Goal: Task Accomplishment & Management: Use online tool/utility

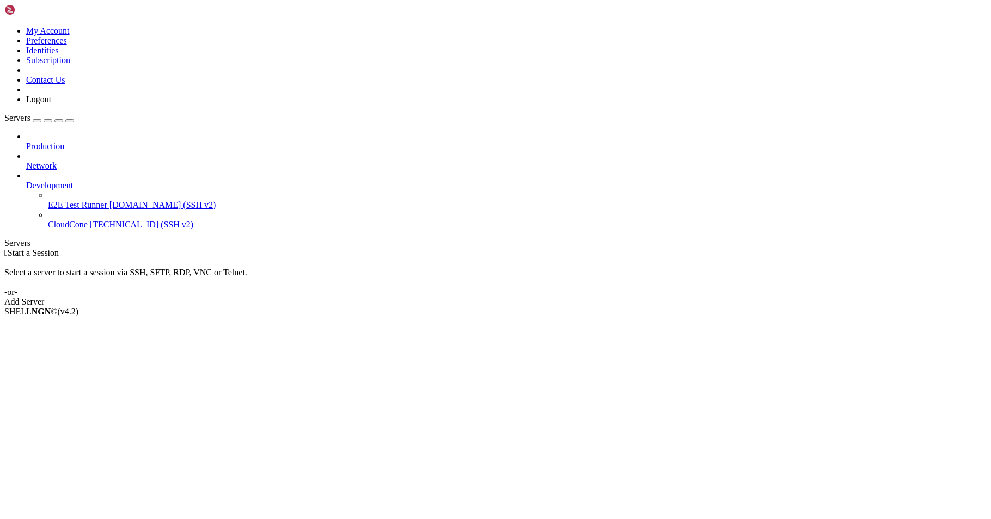
click at [90, 220] on span "[TECHNICAL_ID] (SSH v2)" at bounding box center [141, 224] width 103 height 9
click at [125, 394] on li "Properties" at bounding box center [75, 399] width 99 height 10
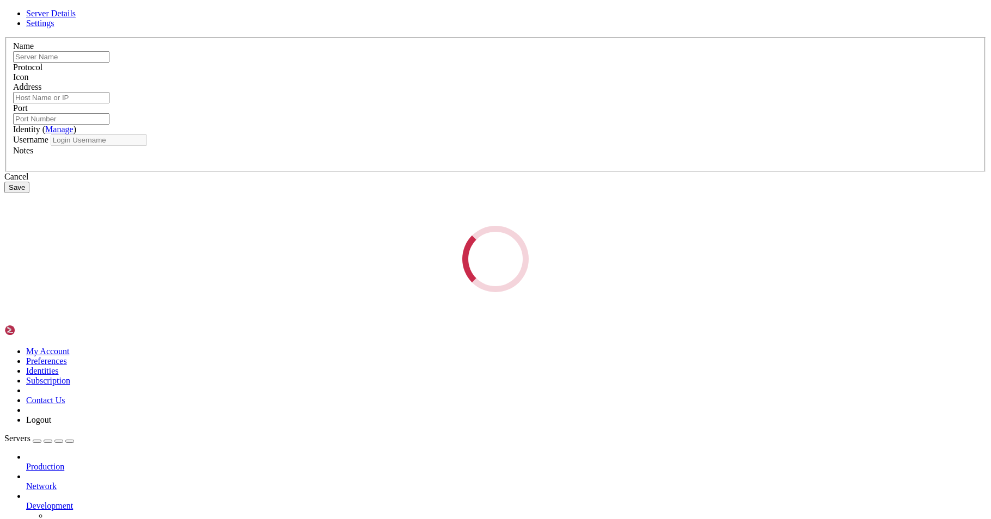
type input "CloudCone"
type input "[TECHNICAL_ID]"
type input "22"
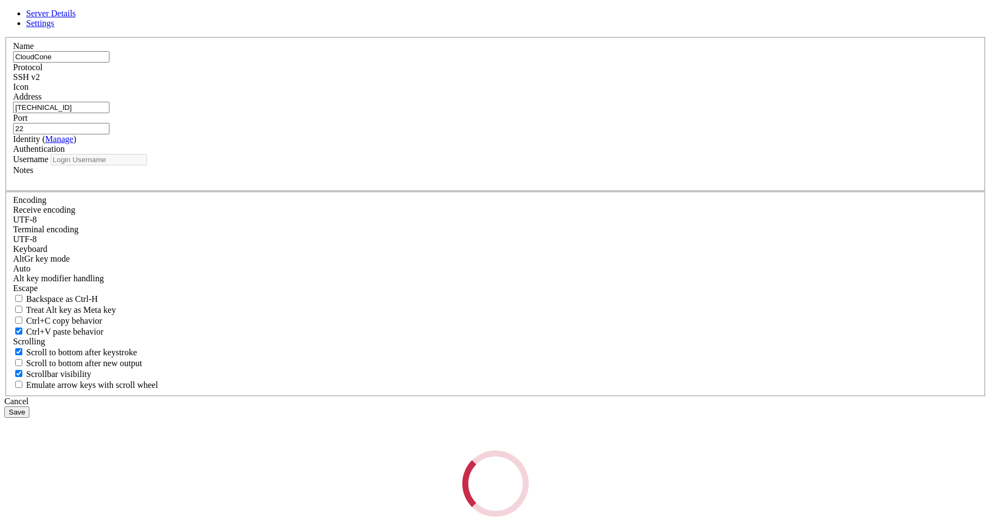
type input "root"
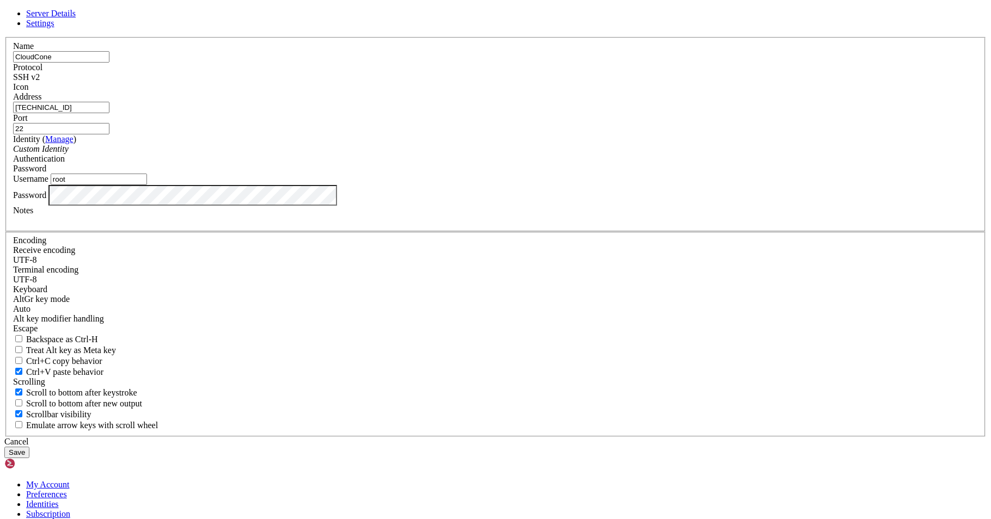
click at [29, 447] on button "Save" at bounding box center [16, 452] width 25 height 11
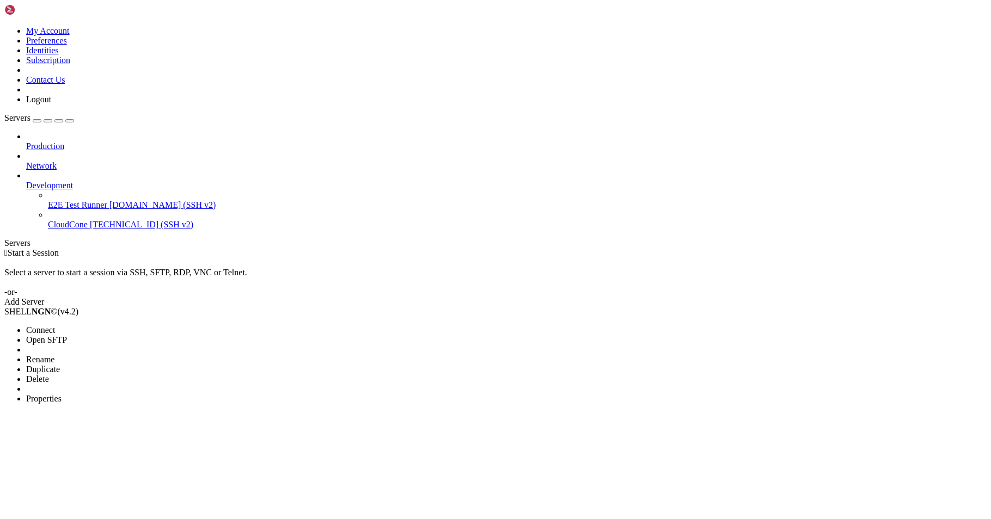
click at [55, 326] on span "Connect" at bounding box center [40, 330] width 29 height 9
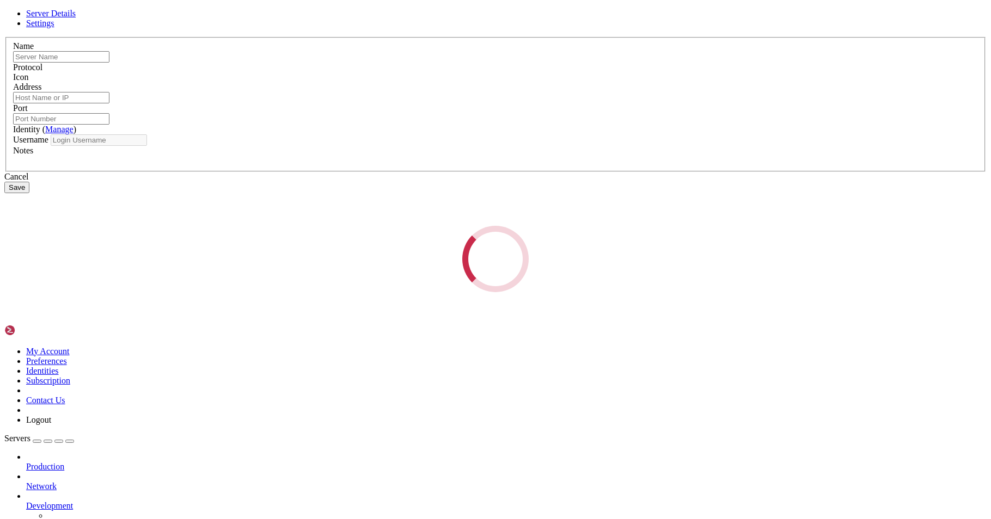
type input "CloudCone"
type input "[TECHNICAL_ID]"
type input "22"
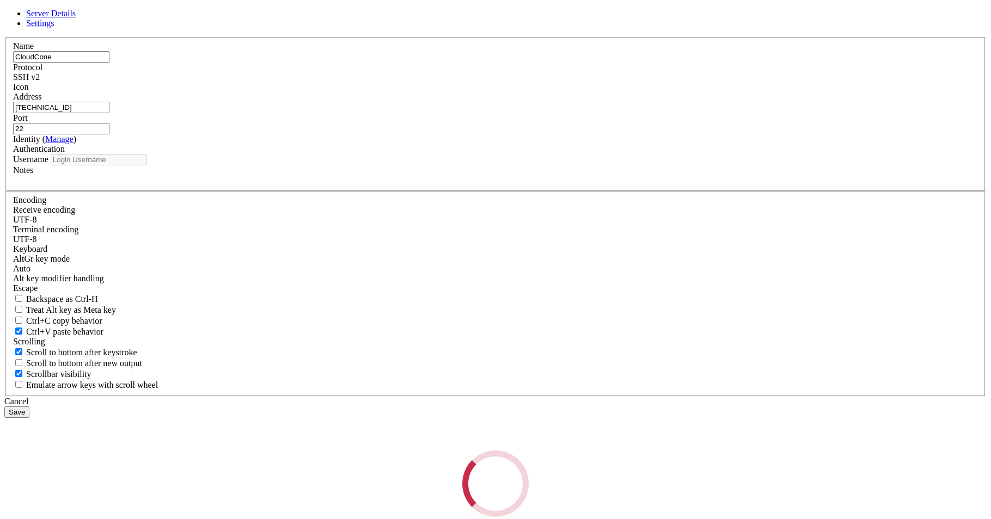
type input "root"
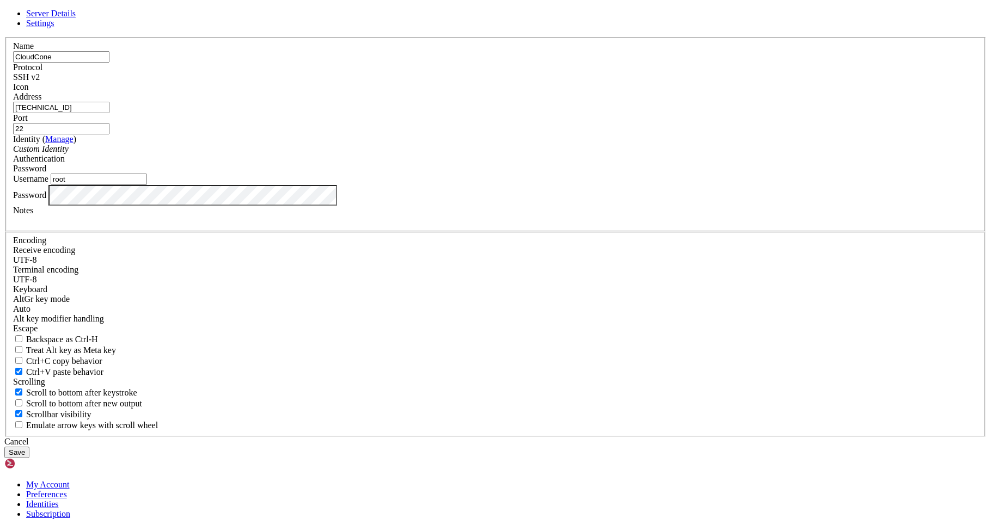
click at [29, 447] on button "Save" at bounding box center [16, 452] width 25 height 11
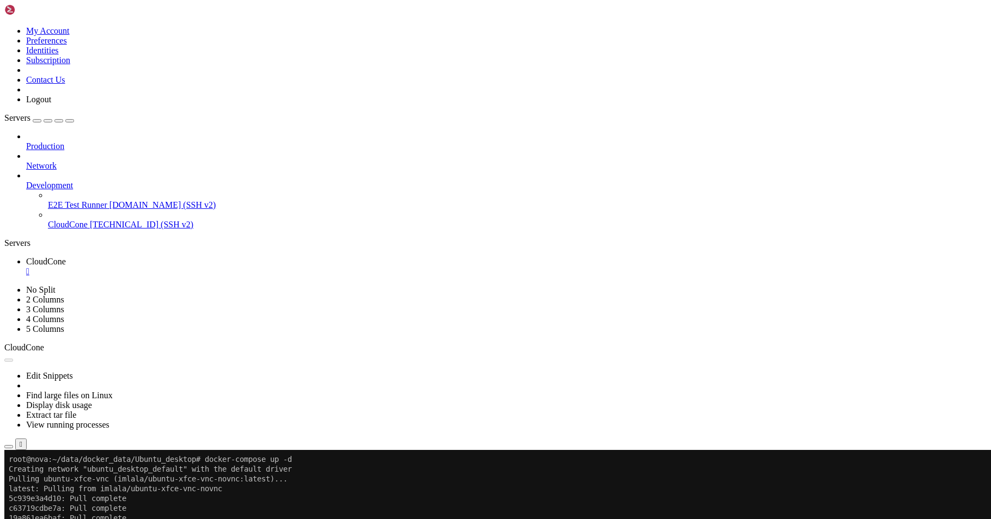
click at [207, 257] on link "CloudCone " at bounding box center [506, 267] width 960 height 20
click at [203, 267] on div "" at bounding box center [506, 272] width 960 height 10
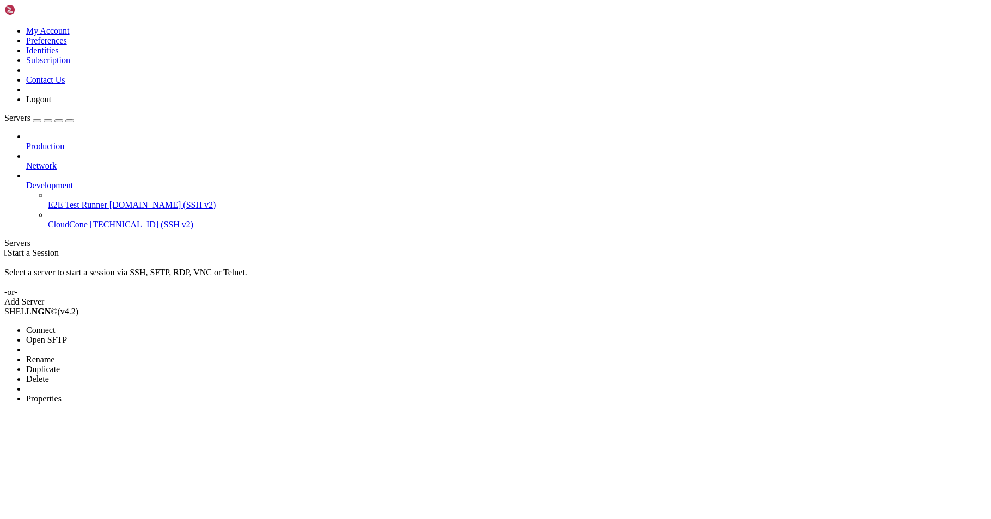
click at [55, 326] on span "Connect" at bounding box center [40, 330] width 29 height 9
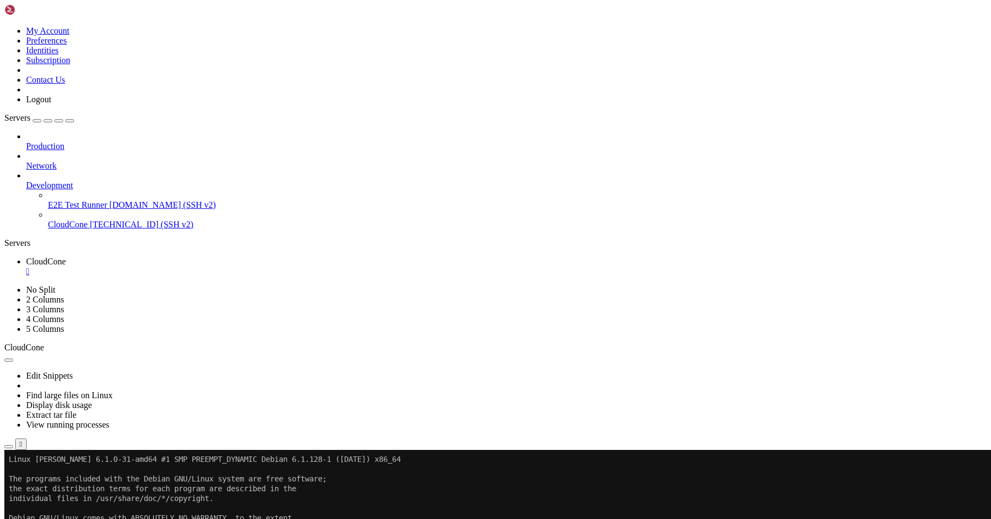
click at [203, 267] on div "" at bounding box center [506, 272] width 960 height 10
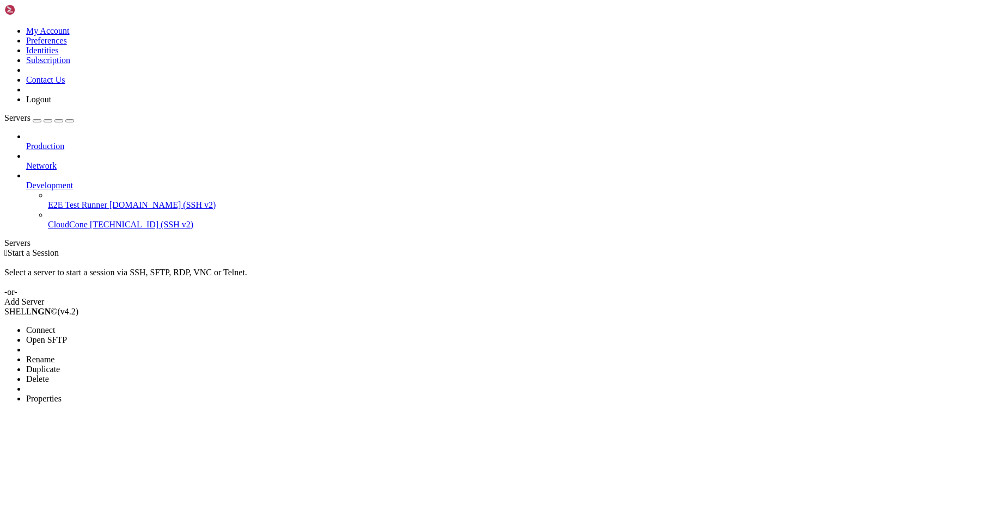
click at [55, 326] on span "Connect" at bounding box center [40, 330] width 29 height 9
